Goal: Transaction & Acquisition: Purchase product/service

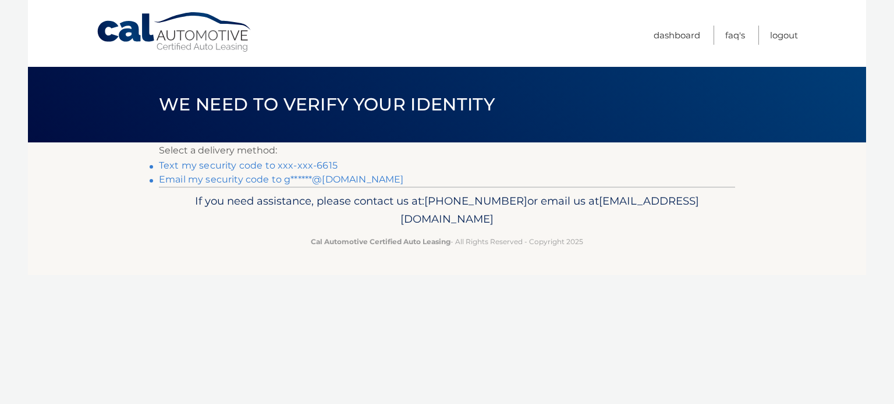
click at [274, 182] on link "Email my security code to g******@gmail.com" at bounding box center [281, 179] width 245 height 11
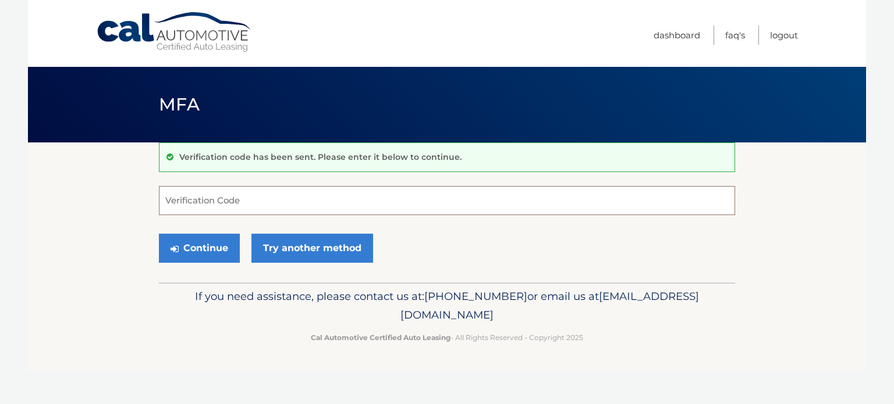
click at [345, 189] on input "Verification Code" at bounding box center [447, 200] width 576 height 29
click at [304, 205] on input "Verification Code" at bounding box center [447, 200] width 576 height 29
paste input "167472"
click at [203, 252] on button "Continue" at bounding box center [199, 248] width 81 height 29
click at [270, 200] on input "167472" at bounding box center [447, 200] width 576 height 29
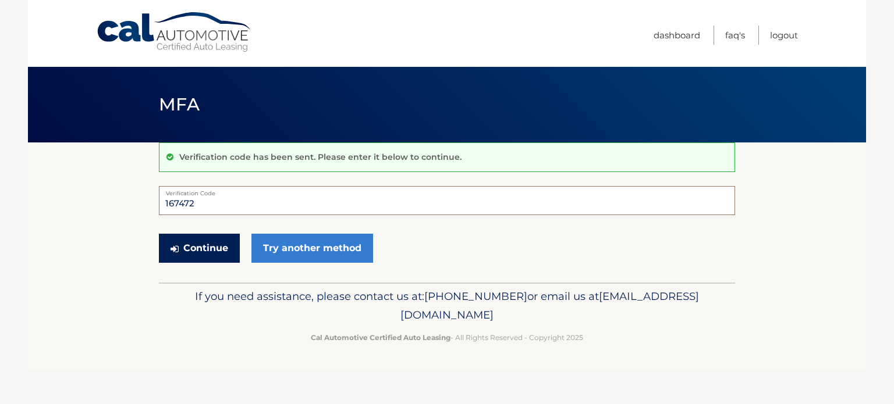
type input "167472"
click at [220, 246] on button "Continue" at bounding box center [199, 248] width 81 height 29
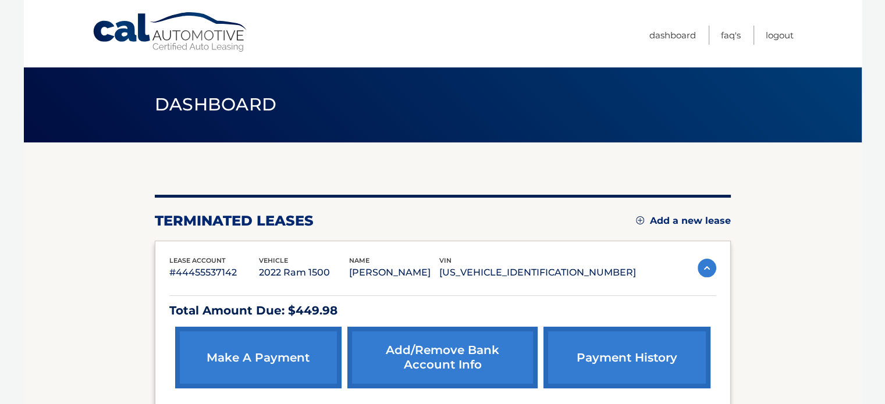
scroll to position [116, 0]
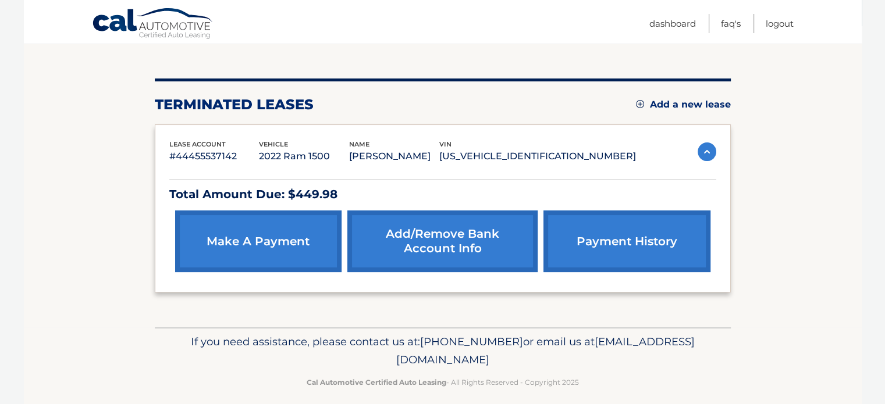
click at [289, 239] on link "make a payment" at bounding box center [258, 242] width 166 height 62
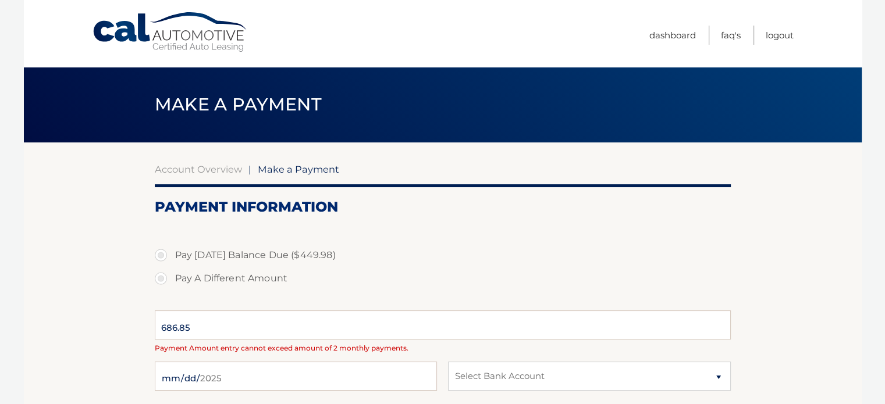
select select "MjZkNzQxOWMtNTVjMS00M2FhLWI1Y2YtYjY0Yzk2NTZkZjBh"
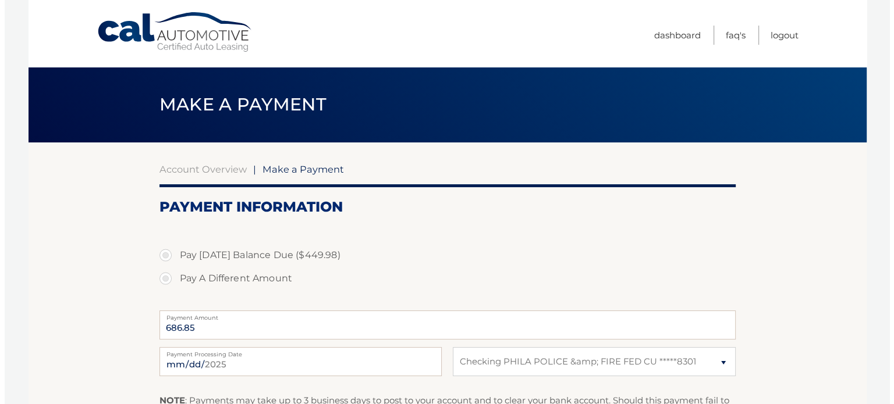
scroll to position [116, 0]
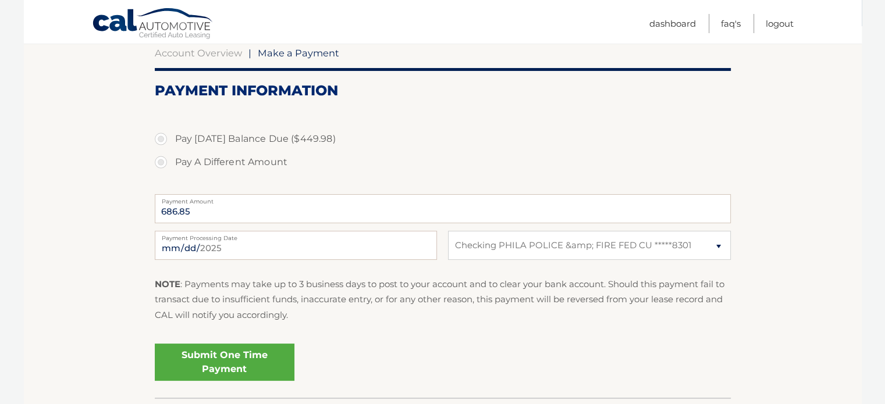
click at [166, 139] on label "Pay Today's Balance Due ($449.98)" at bounding box center [443, 138] width 576 height 23
click at [166, 139] on input "Pay Today's Balance Due ($449.98)" at bounding box center [165, 136] width 12 height 19
radio input "true"
type input "449.98"
click at [254, 359] on link "Submit One Time Payment" at bounding box center [225, 362] width 140 height 37
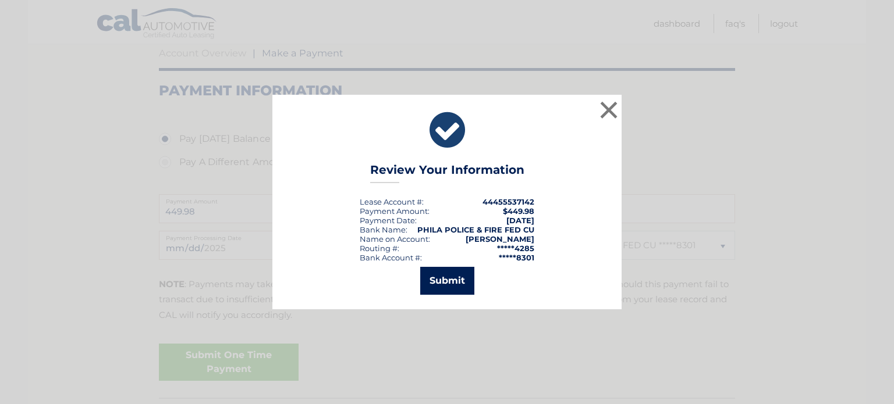
click at [449, 277] on button "Submit" at bounding box center [447, 281] width 54 height 28
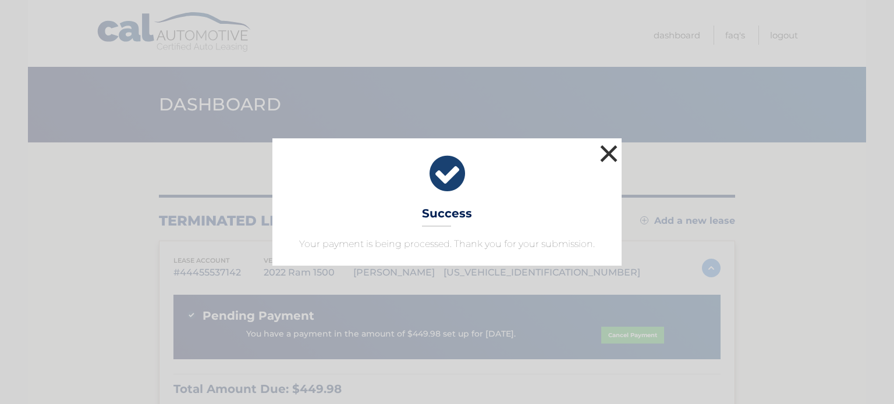
click at [608, 153] on button "×" at bounding box center [608, 153] width 23 height 23
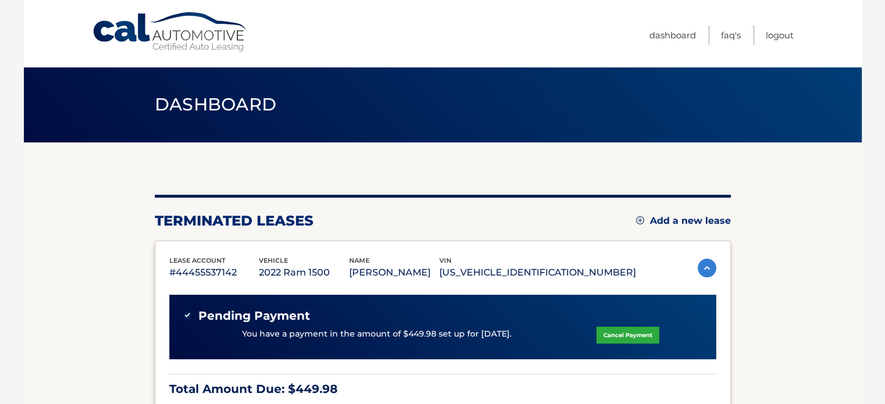
click at [125, 179] on section "You are registered for this site, but you haven't enrolled in online payments. …" at bounding box center [443, 333] width 838 height 380
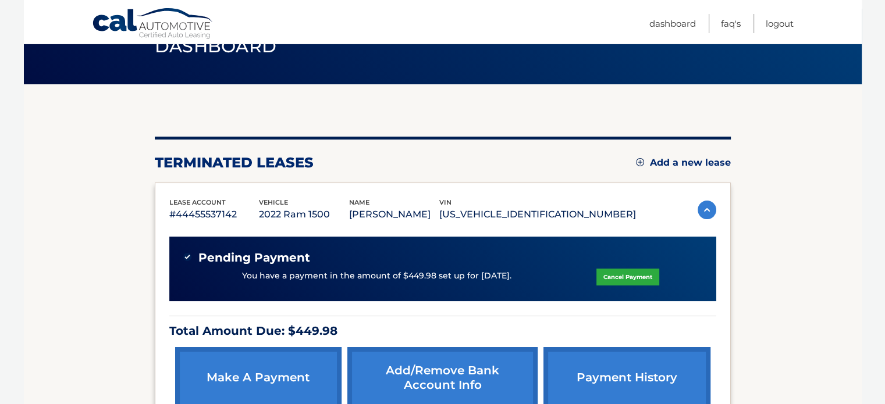
drag, startPoint x: 532, startPoint y: 276, endPoint x: 230, endPoint y: 272, distance: 301.5
click at [230, 272] on div "You have a payment in the amount of $449.98 set up for [DATE]. Cancel Payment" at bounding box center [442, 276] width 519 height 22
click at [125, 222] on section "You are registered for this site, but you haven't enrolled in online payments. …" at bounding box center [443, 274] width 838 height 380
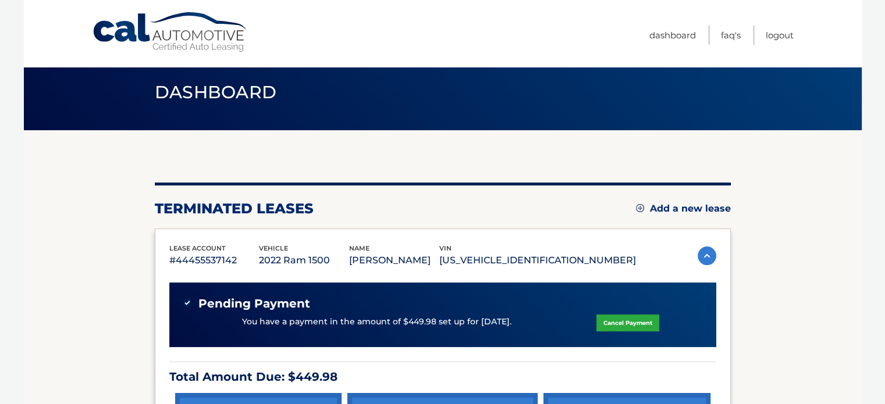
scroll to position [0, 0]
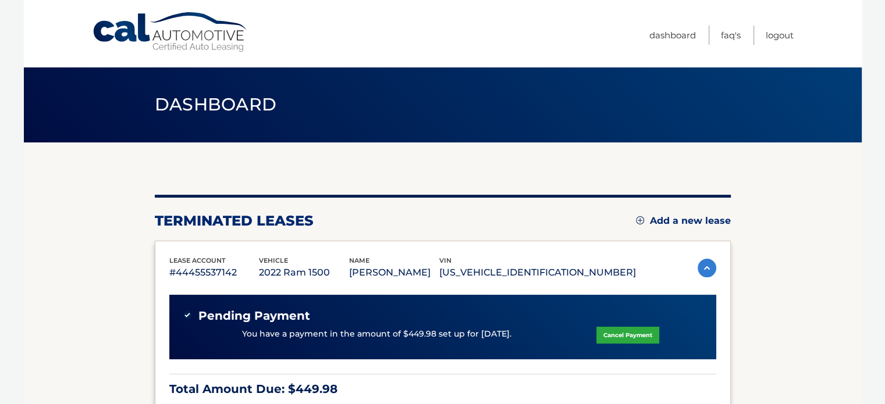
click at [198, 153] on div "You are registered for this site, but you haven't enrolled in online payments. …" at bounding box center [443, 333] width 576 height 380
